Goal: Task Accomplishment & Management: Use online tool/utility

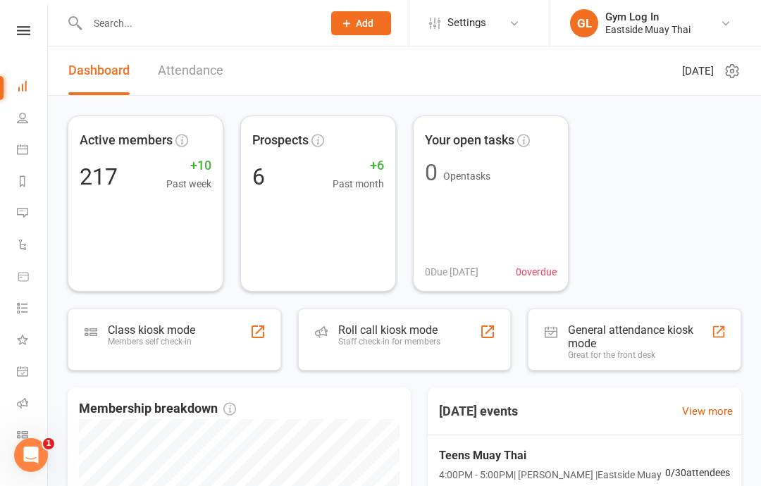
click at [200, 59] on link "Attendance" at bounding box center [191, 71] width 66 height 49
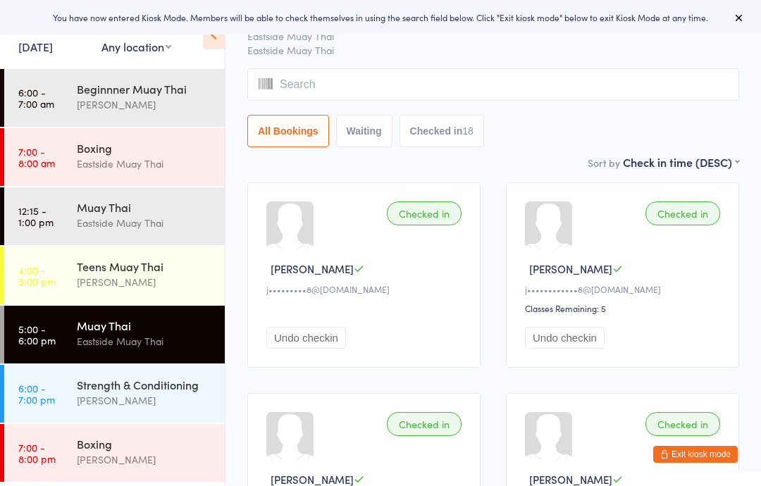
scroll to position [50, 0]
click at [138, 392] on div "Strength & Conditioning" at bounding box center [145, 385] width 136 height 16
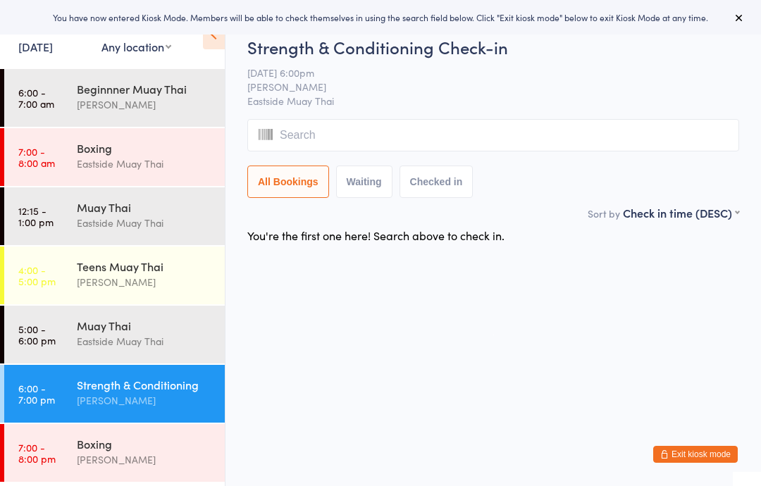
click at [389, 130] on input "search" at bounding box center [493, 135] width 492 height 32
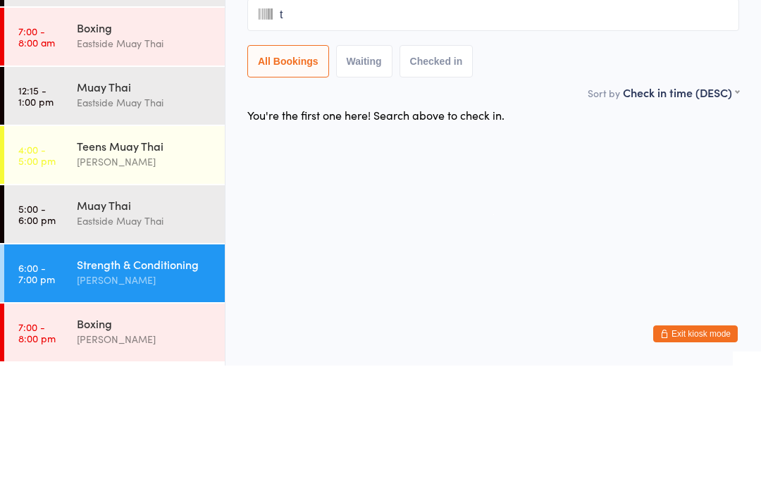
type input "te"
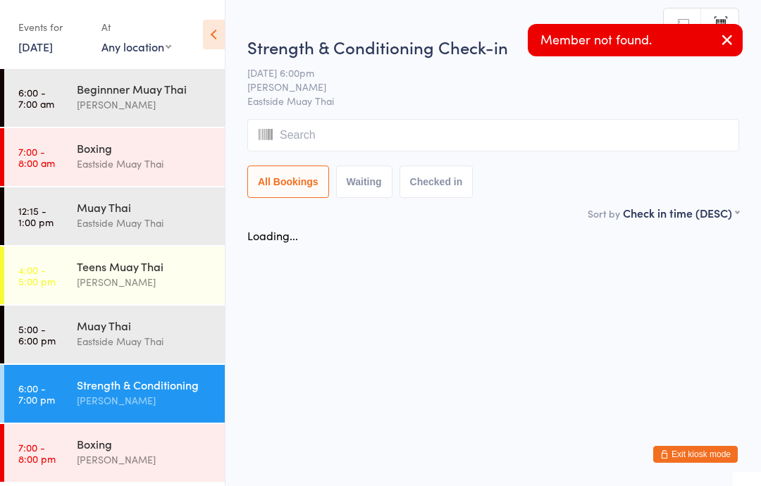
type input "g"
type input "te"
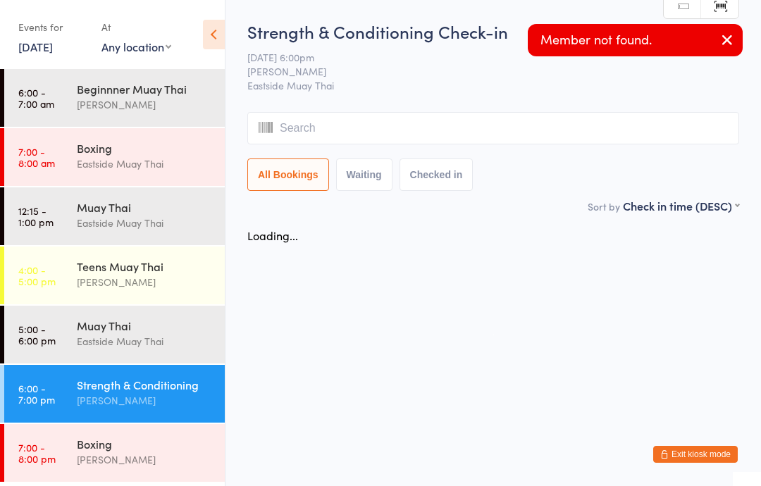
type input "g"
type input "t"
click at [728, 35] on icon "button" at bounding box center [727, 40] width 17 height 18
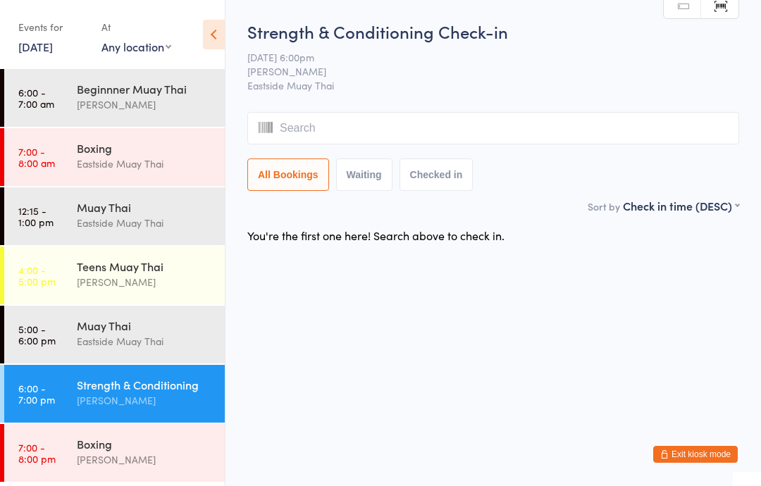
click at [441, 118] on input "search" at bounding box center [493, 128] width 492 height 32
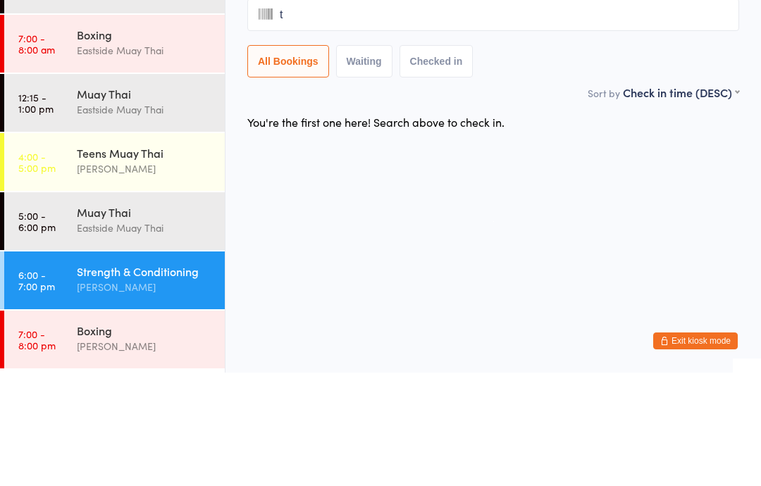
type input "te"
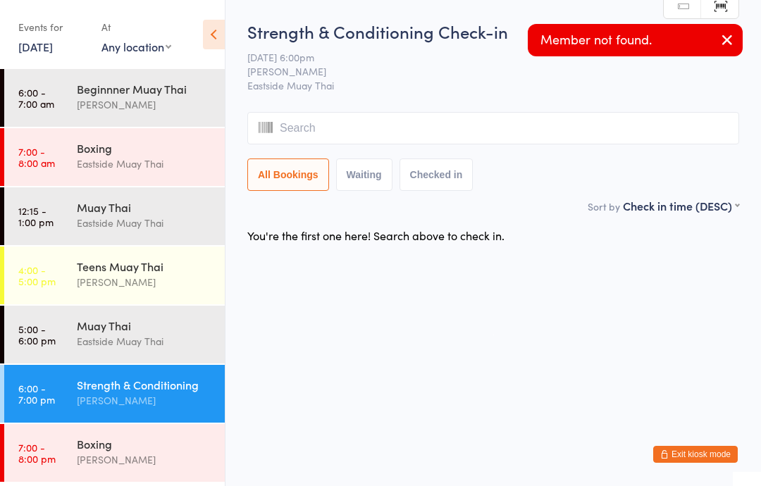
type input "g"
type input "te"
type input "g"
type input "ho"
type input "p"
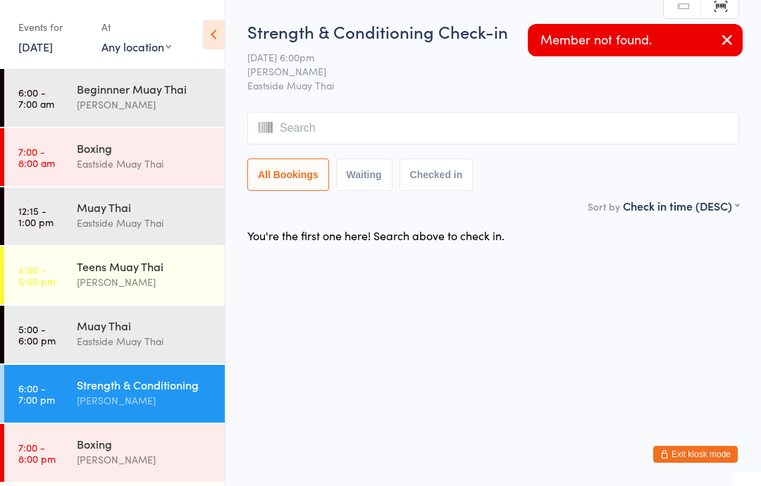
click at [178, 95] on div "Beginnner Muay Thai" at bounding box center [145, 89] width 136 height 16
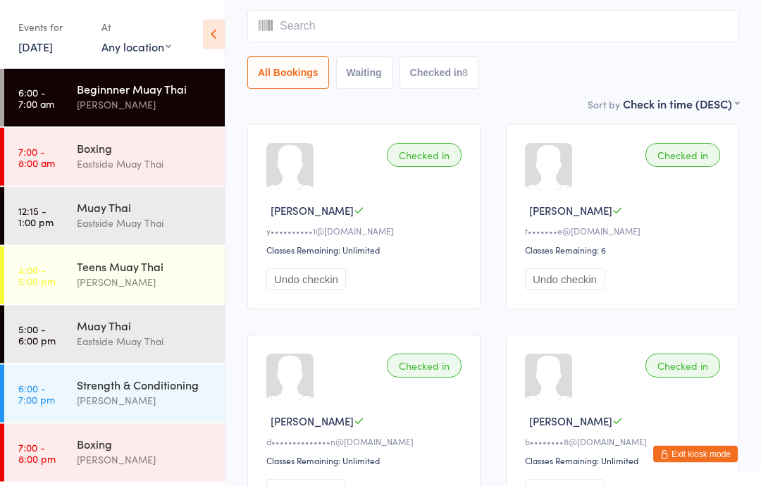
scroll to position [109, 0]
click at [114, 387] on div "Strength & Conditioning" at bounding box center [145, 385] width 136 height 16
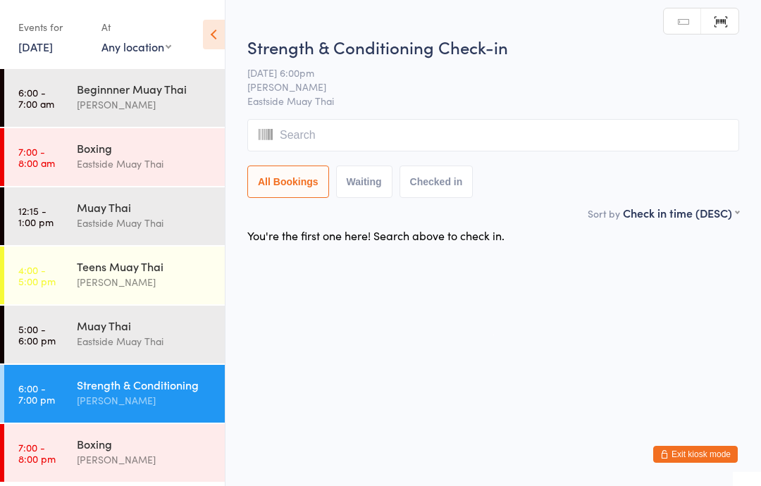
click at [404, 132] on input "search" at bounding box center [493, 135] width 492 height 32
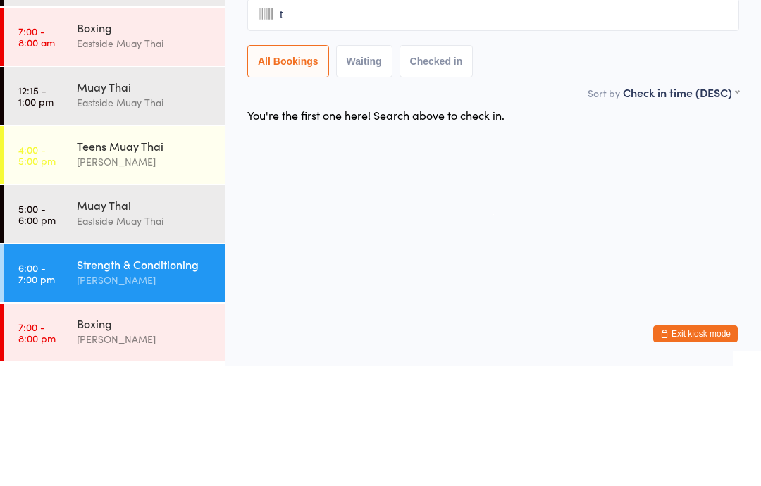
type input "te"
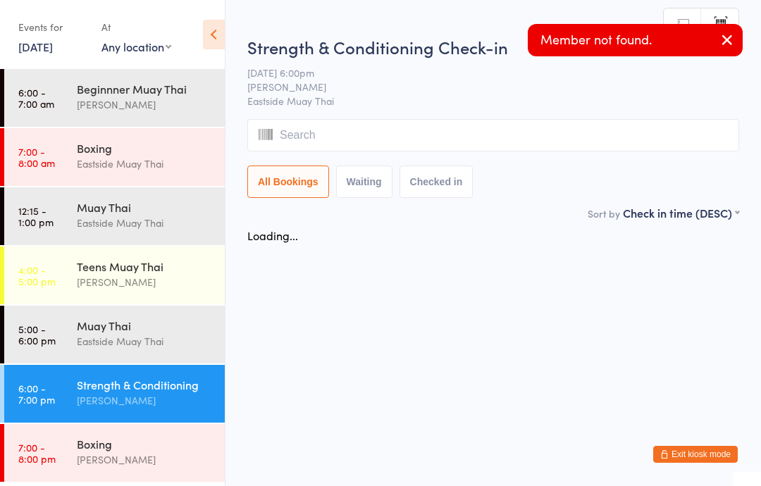
type input "g"
click at [730, 34] on icon "button" at bounding box center [727, 40] width 17 height 18
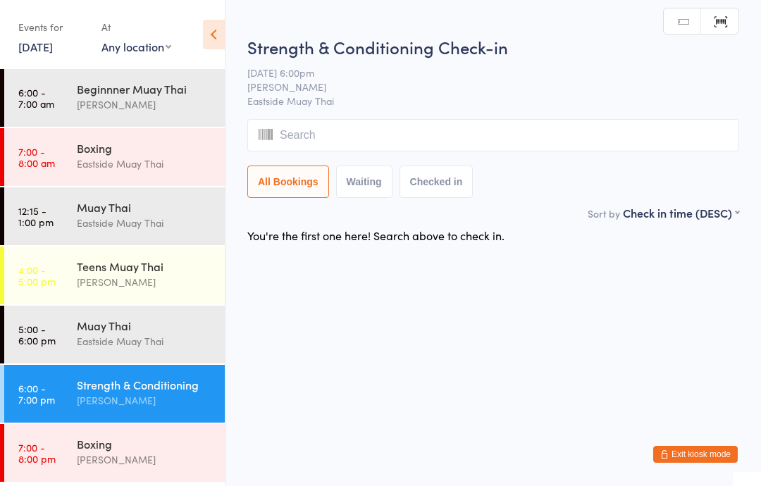
click at [381, 142] on input "search" at bounding box center [493, 135] width 492 height 32
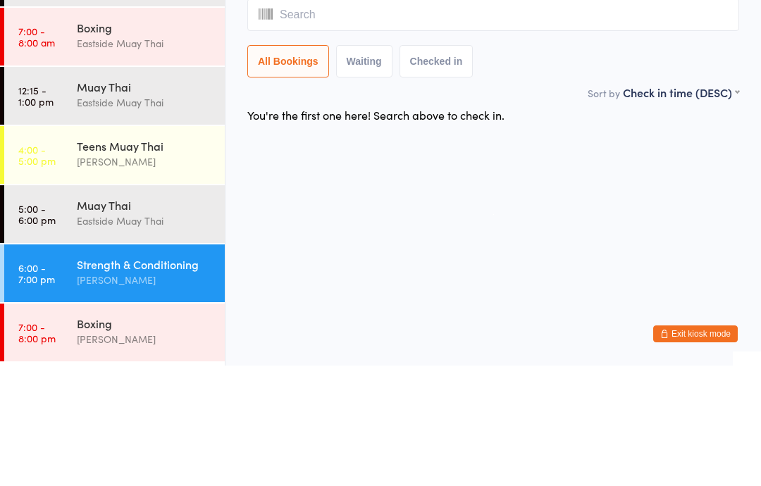
type input "c"
type input "o"
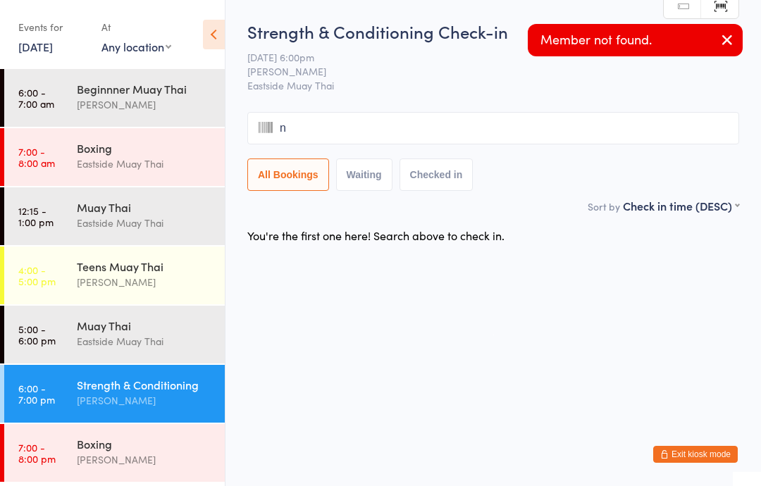
type input "na"
type input "n"
type input "c"
type input "o"
type input "c"
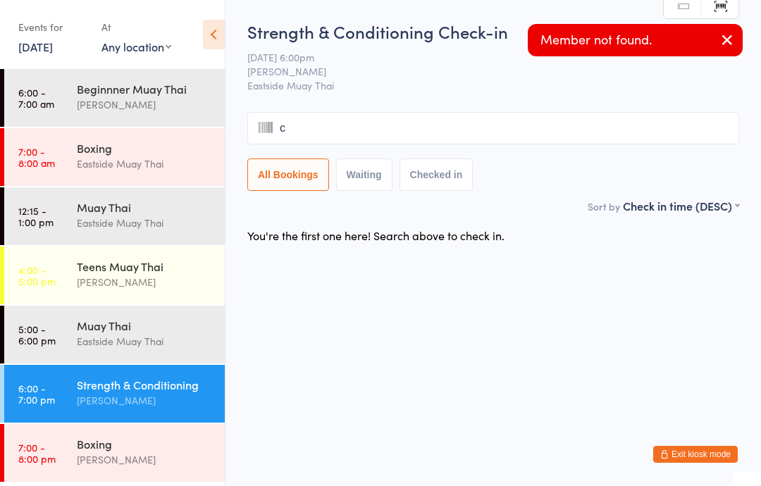
type input "co"
type input "con"
type input "conan"
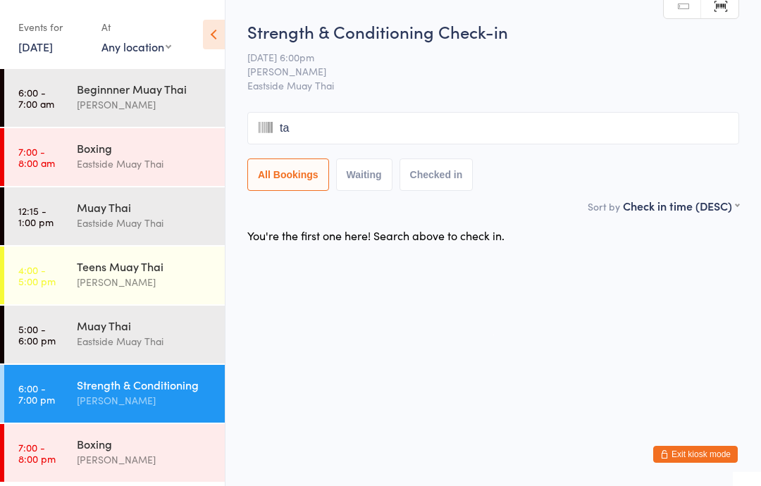
type input "tas"
type input "ta"
type input "s"
type input "myk"
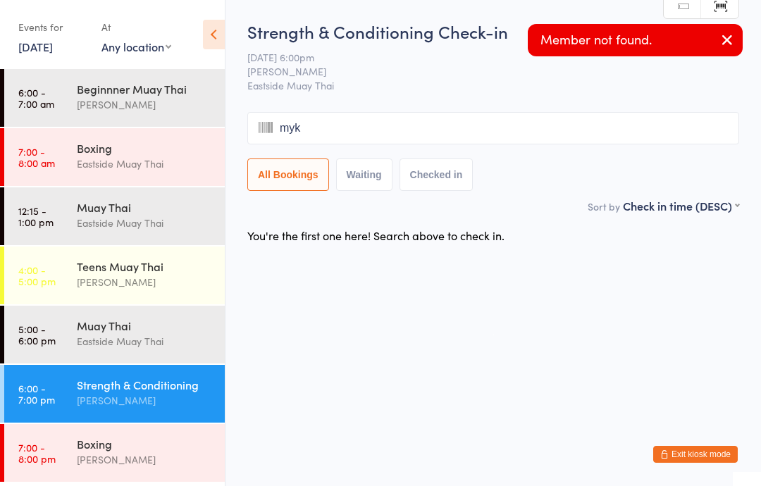
type input "myka"
click at [728, 41] on icon "button" at bounding box center [727, 40] width 17 height 18
